Goal: Transaction & Acquisition: Book appointment/travel/reservation

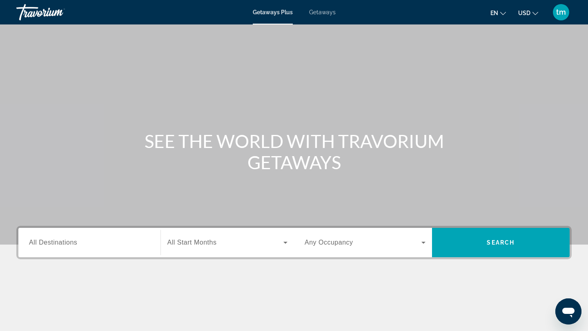
click at [40, 245] on span "All Destinations" at bounding box center [53, 242] width 48 height 7
click at [40, 245] on input "Destination All Destinations" at bounding box center [89, 243] width 121 height 10
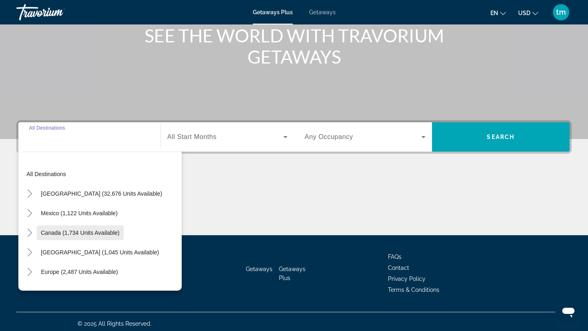
scroll to position [110, 0]
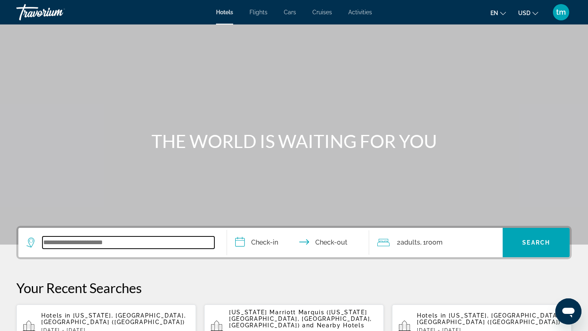
click at [111, 244] on input "Search widget" at bounding box center [128, 243] width 172 height 12
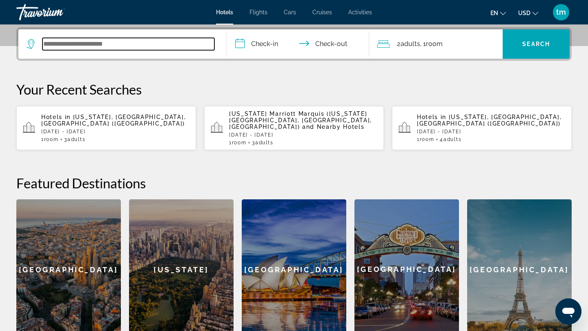
scroll to position [200, 0]
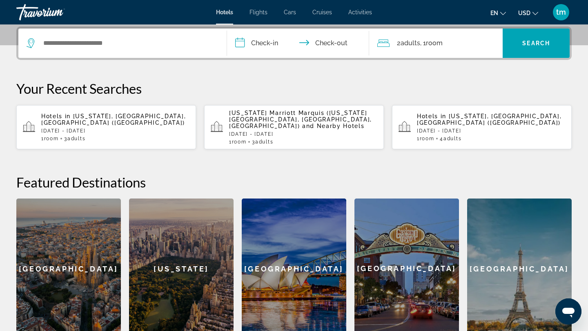
click at [136, 136] on div "1 Room rooms 3 Adult Adults" at bounding box center [115, 139] width 148 height 6
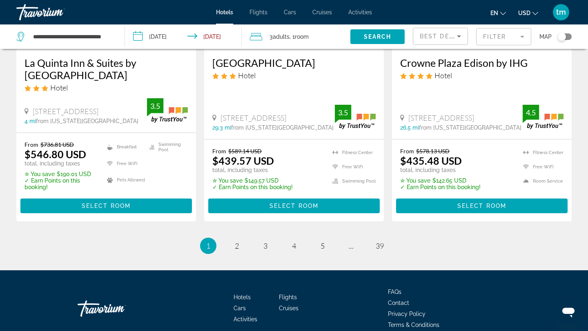
scroll to position [1115, 0]
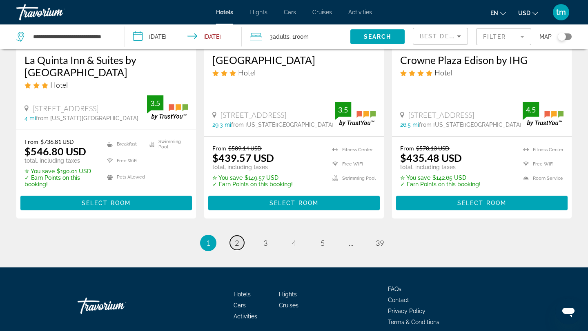
click at [239, 236] on link "page 2" at bounding box center [237, 243] width 14 height 14
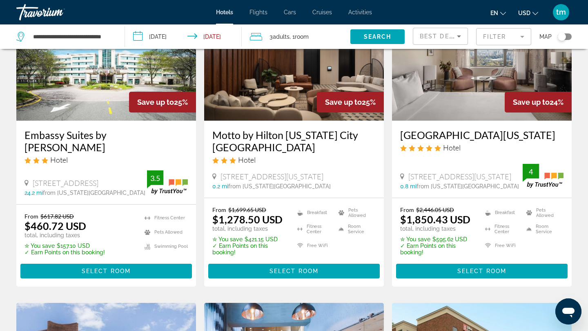
scroll to position [91, 0]
